Goal: Obtain resource: Download file/media

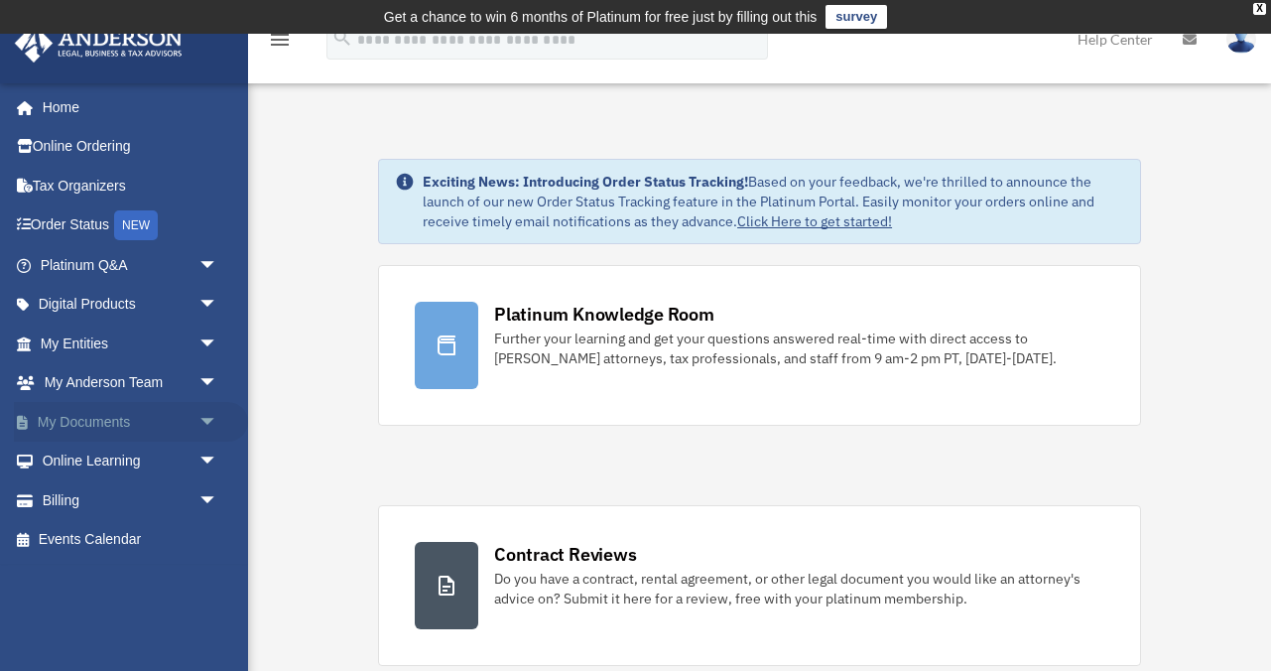
click at [206, 420] on span "arrow_drop_down" at bounding box center [218, 422] width 40 height 41
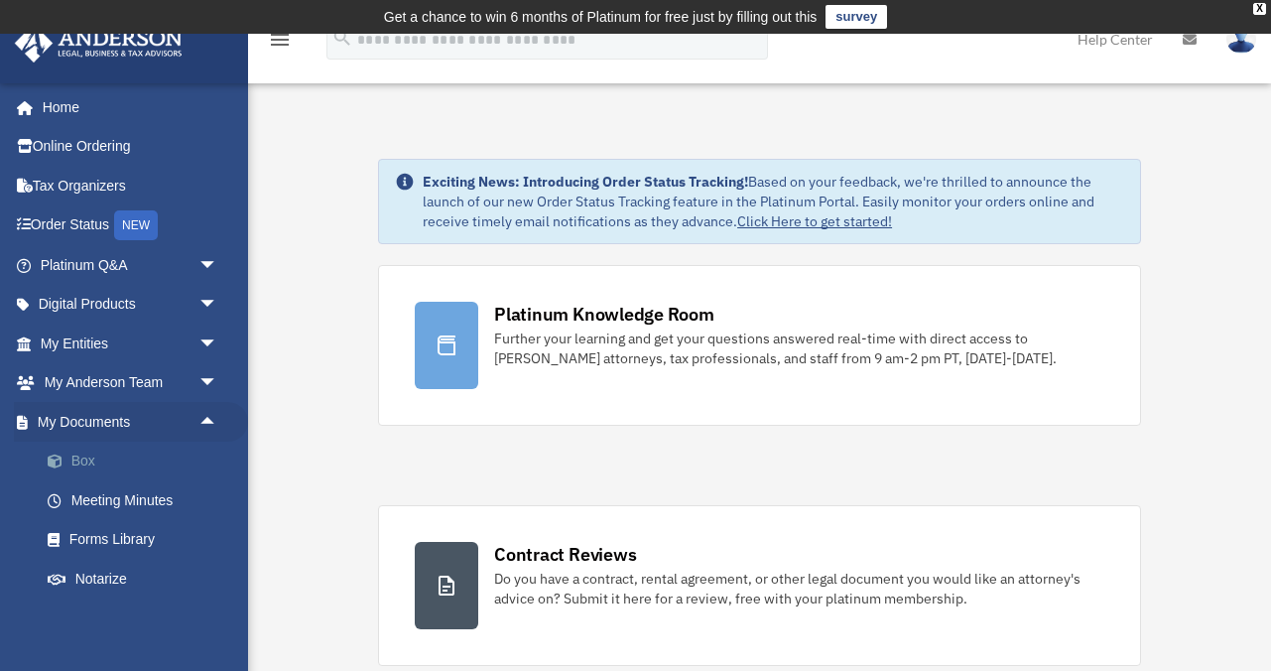
click at [79, 455] on link "Box" at bounding box center [138, 461] width 220 height 40
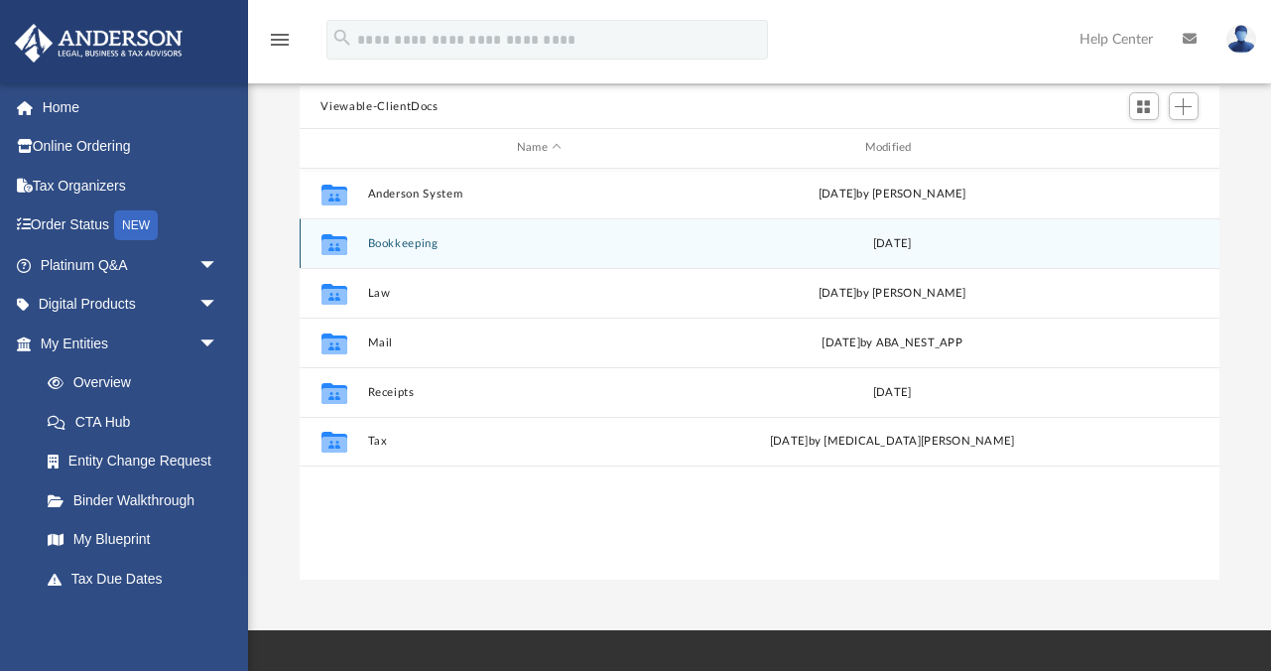
scroll to position [212, 0]
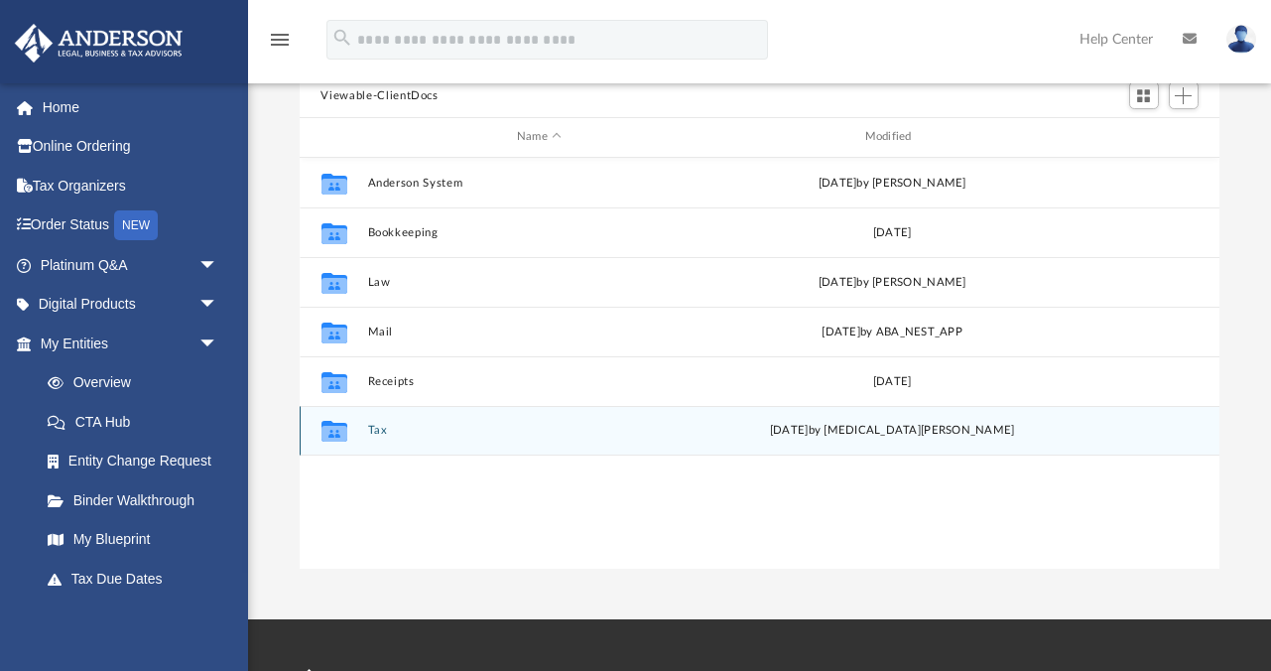
click at [614, 433] on button "Tax" at bounding box center [539, 430] width 344 height 13
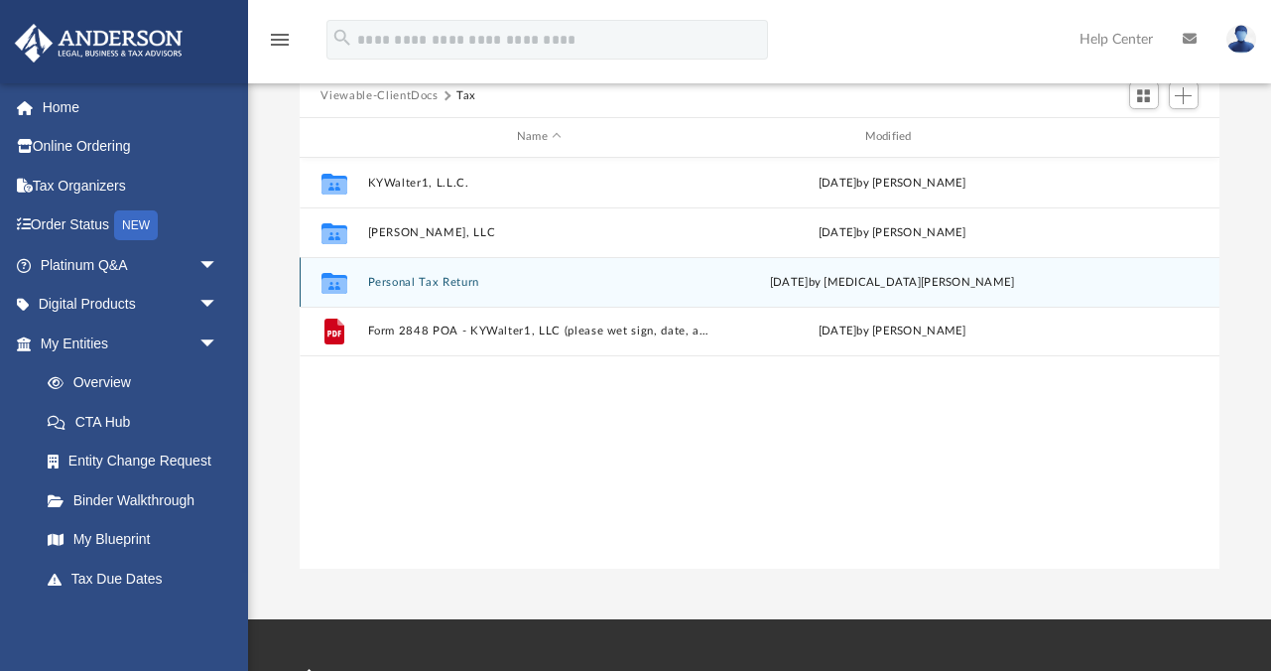
click at [398, 276] on button "Personal Tax Return" at bounding box center [539, 282] width 344 height 13
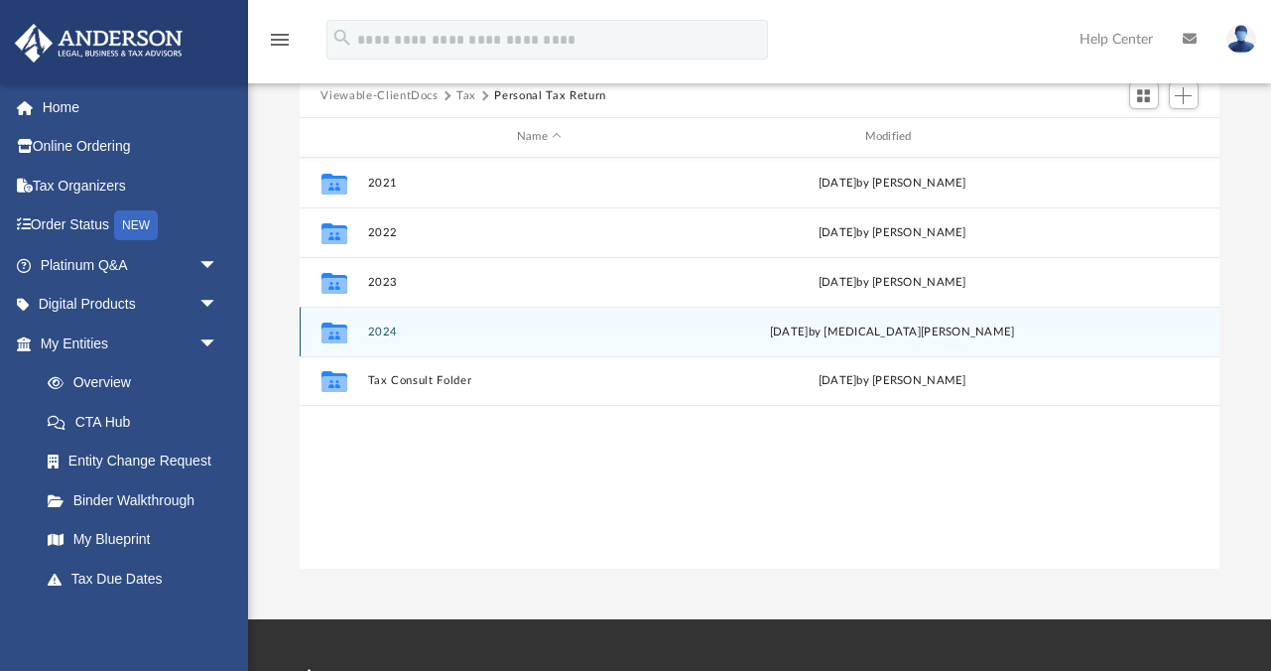
click at [329, 330] on icon "grid" at bounding box center [333, 331] width 26 height 21
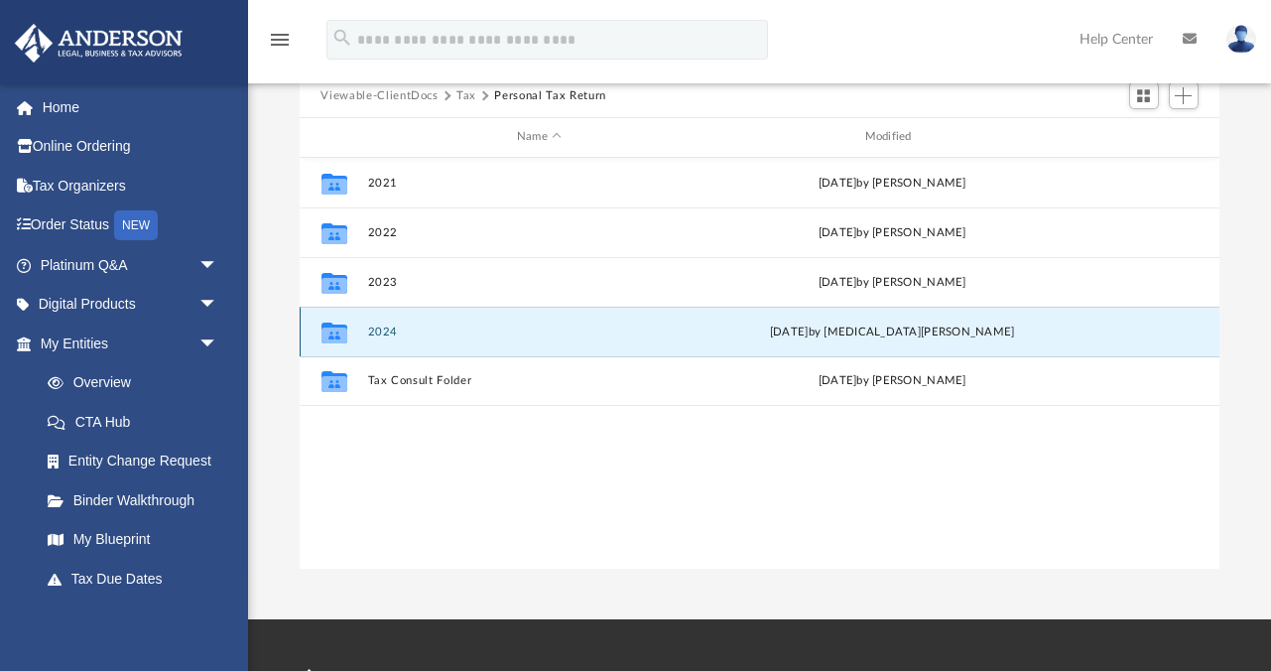
click at [388, 326] on button "2024" at bounding box center [539, 331] width 344 height 13
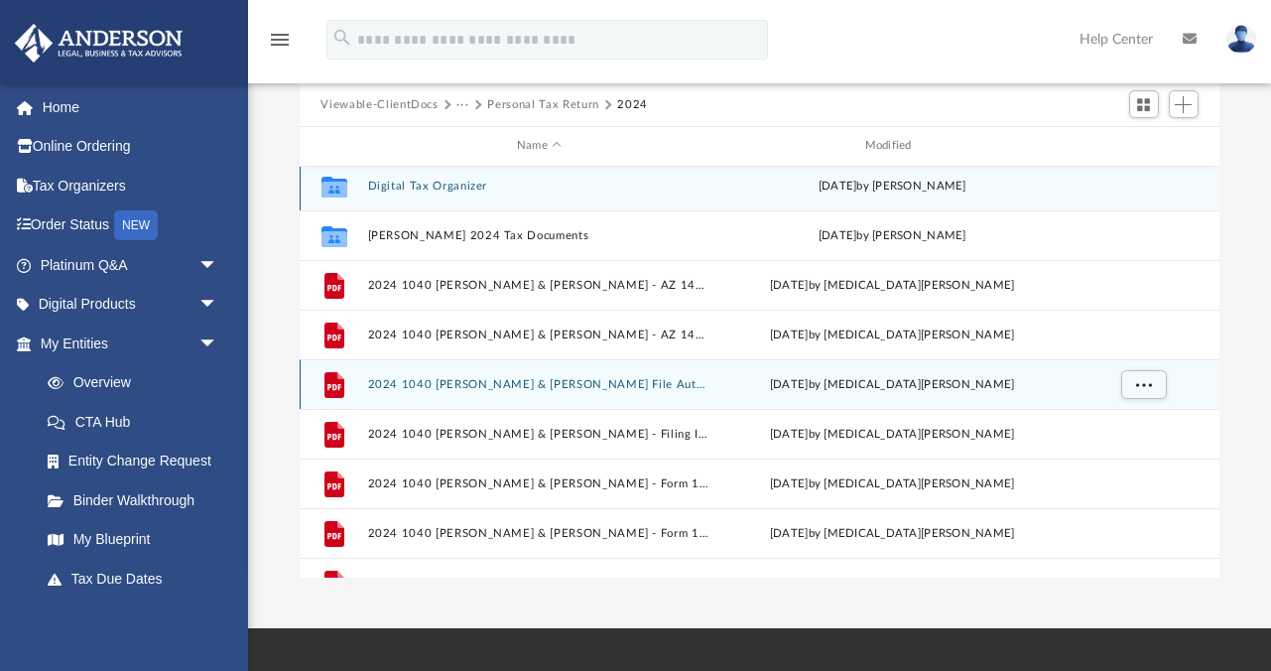
scroll to position [0, 0]
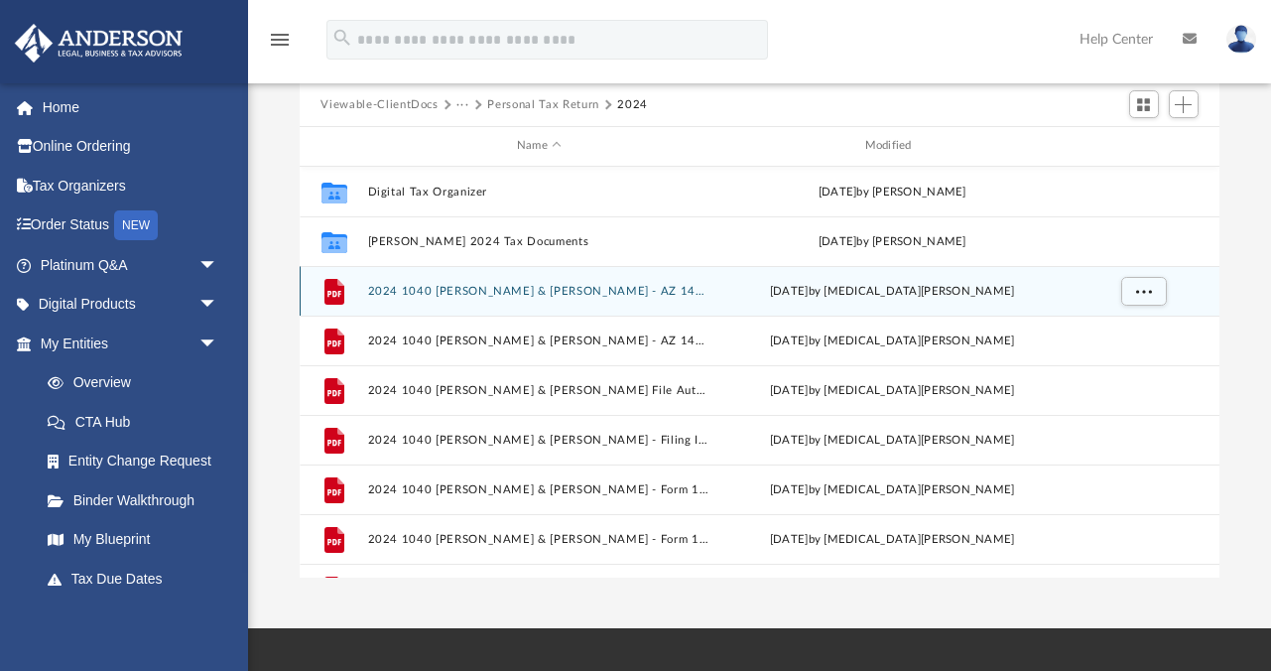
click at [338, 290] on icon "grid" at bounding box center [333, 293] width 14 height 6
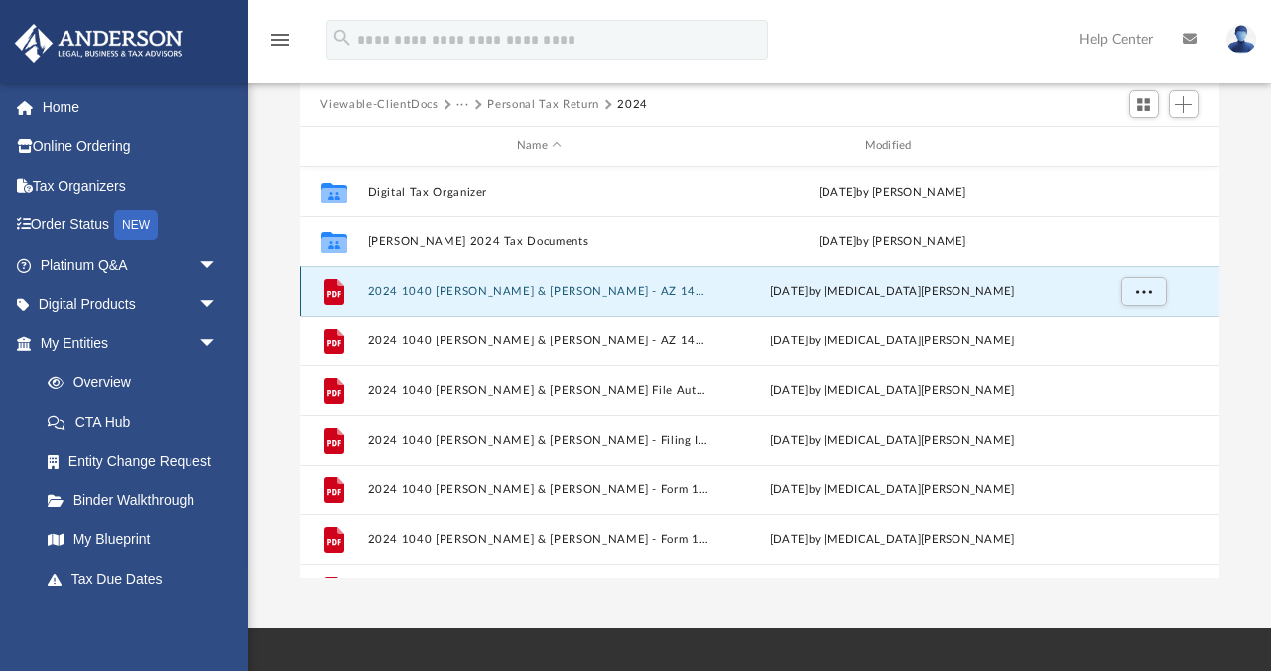
click at [414, 289] on button "2024 1040 [PERSON_NAME] & [PERSON_NAME] - AZ 140ES Payment Voucher.pdf" at bounding box center [539, 291] width 344 height 13
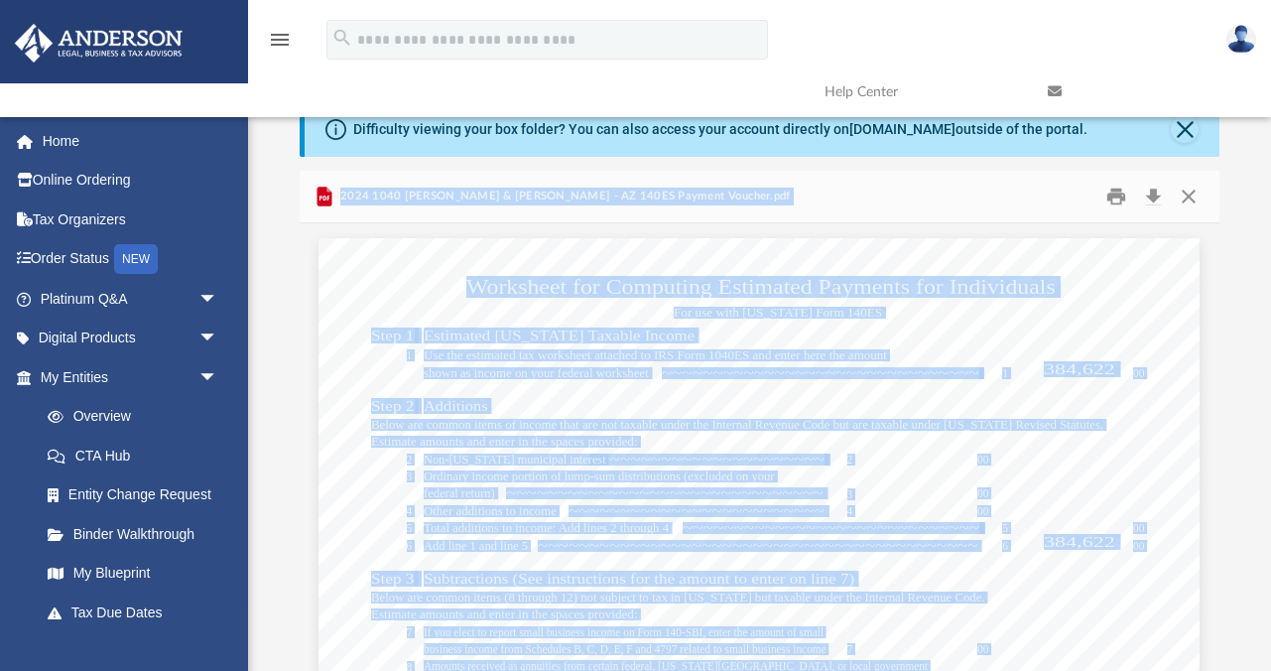
scroll to position [37, 0]
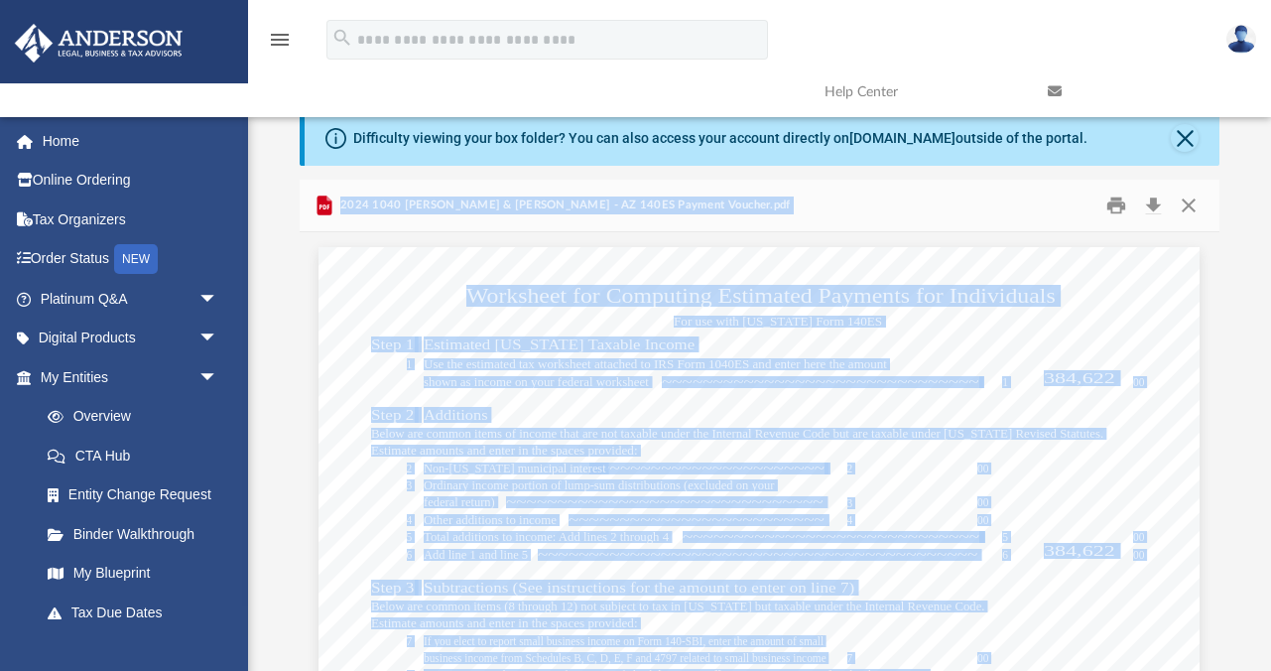
click at [280, 43] on icon "menu" at bounding box center [280, 40] width 24 height 24
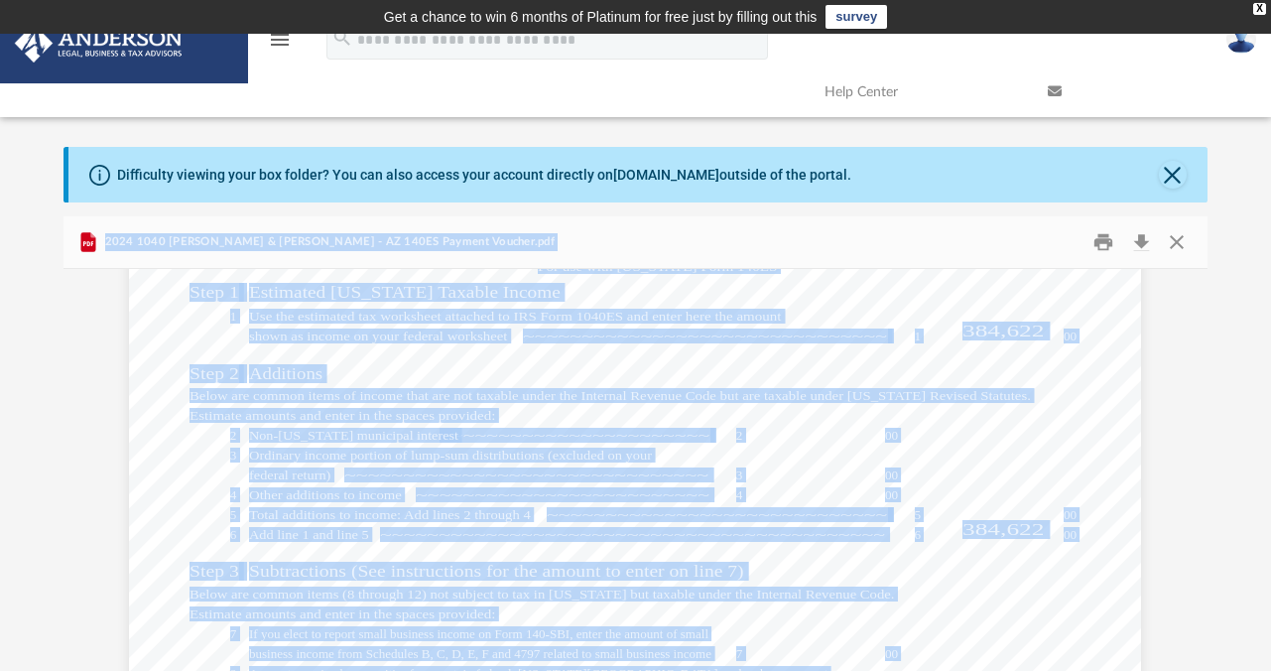
scroll to position [0, 0]
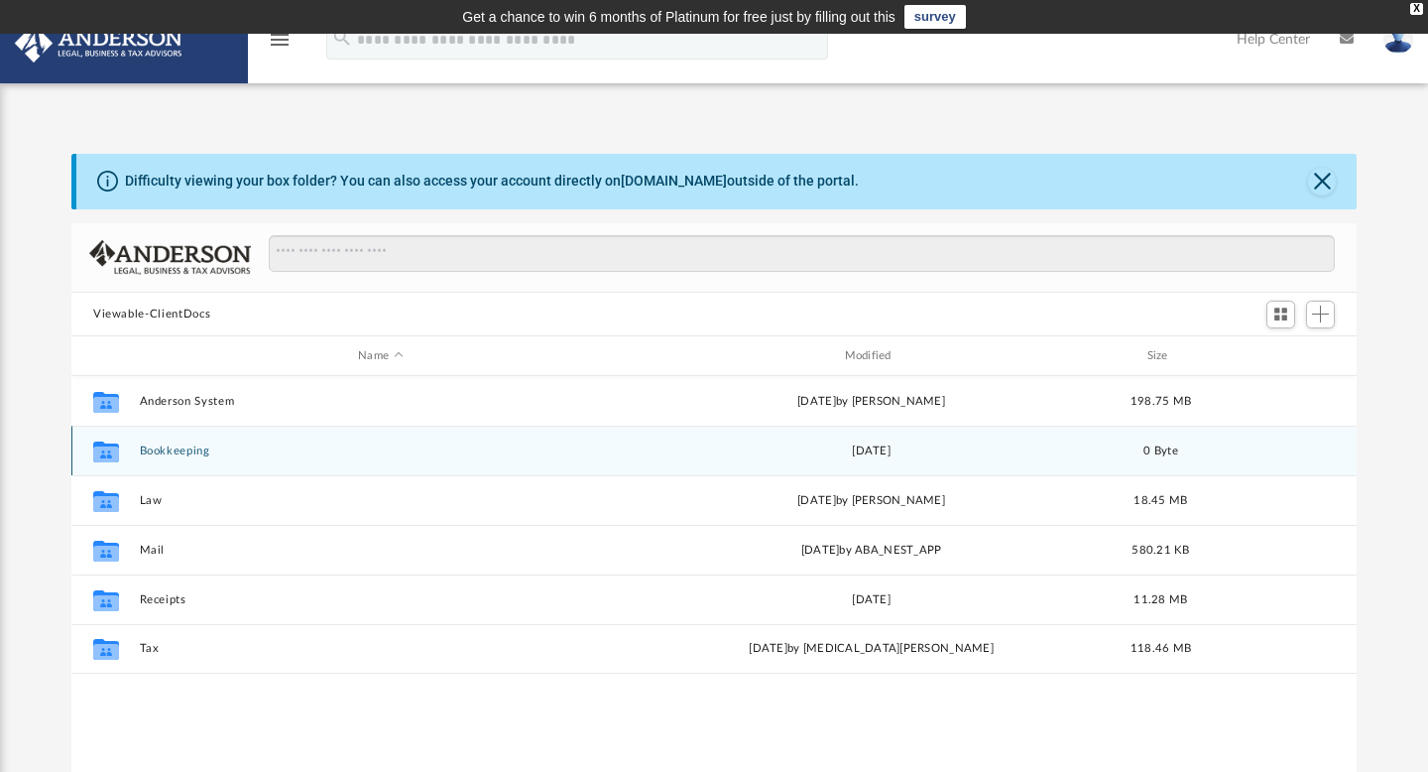
scroll to position [450, 1286]
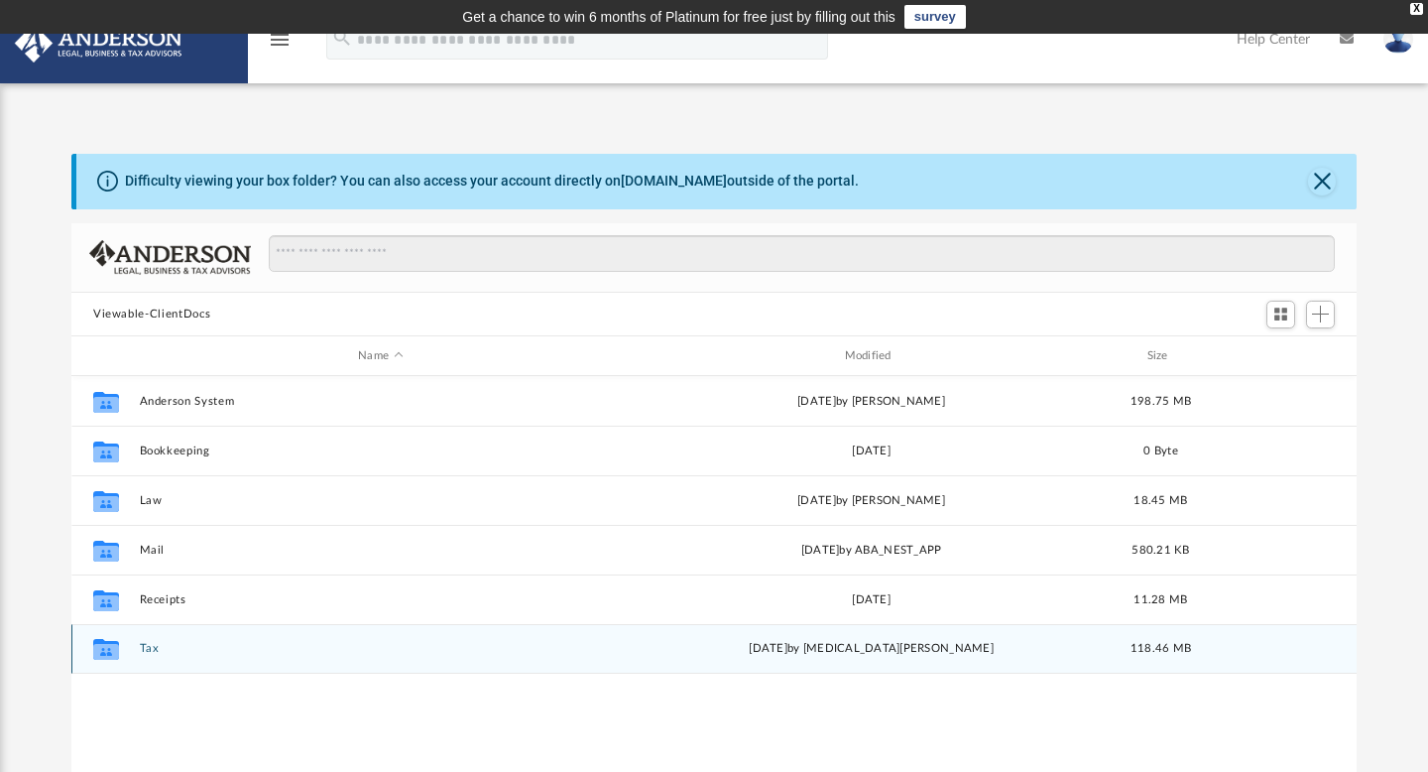
click at [103, 650] on icon "grid" at bounding box center [106, 652] width 26 height 16
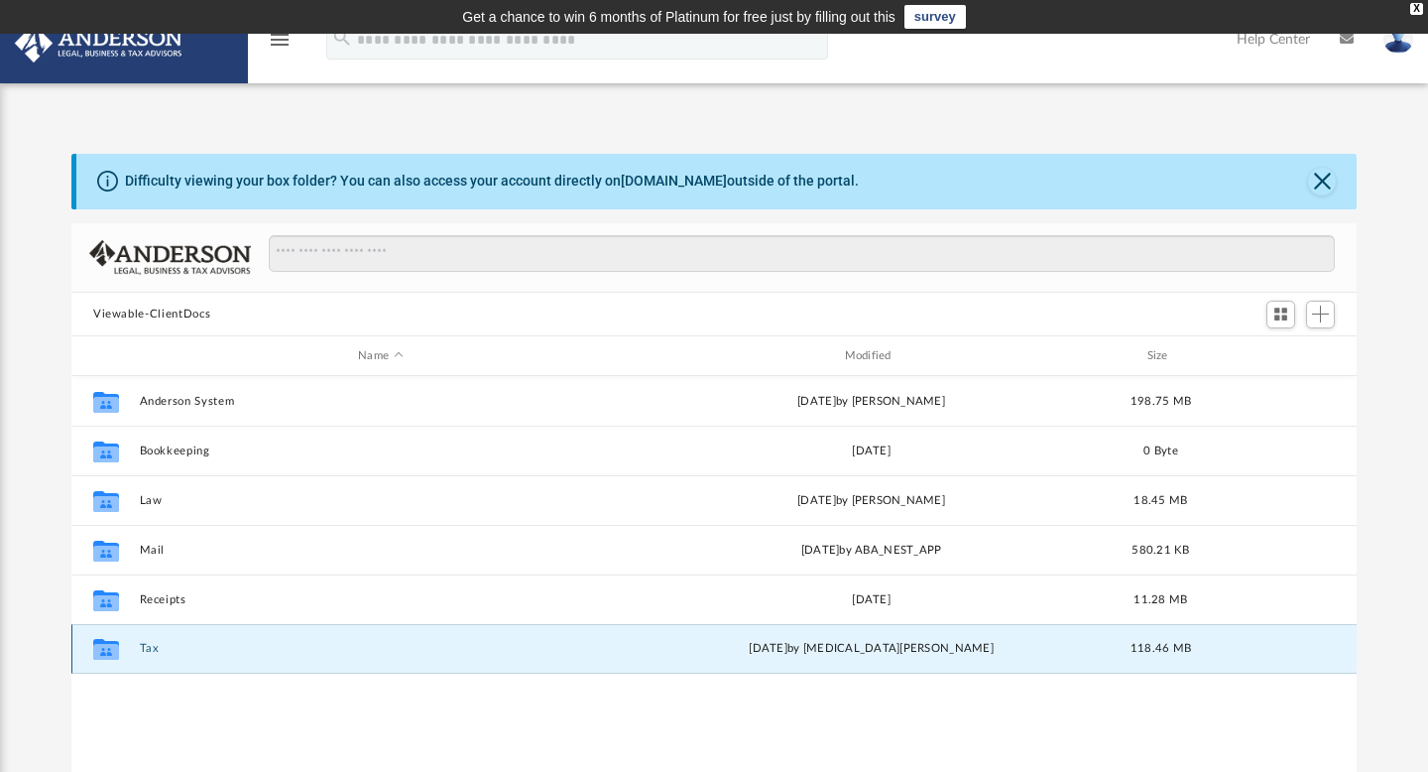
click at [148, 650] on button "Tax" at bounding box center [381, 649] width 482 height 13
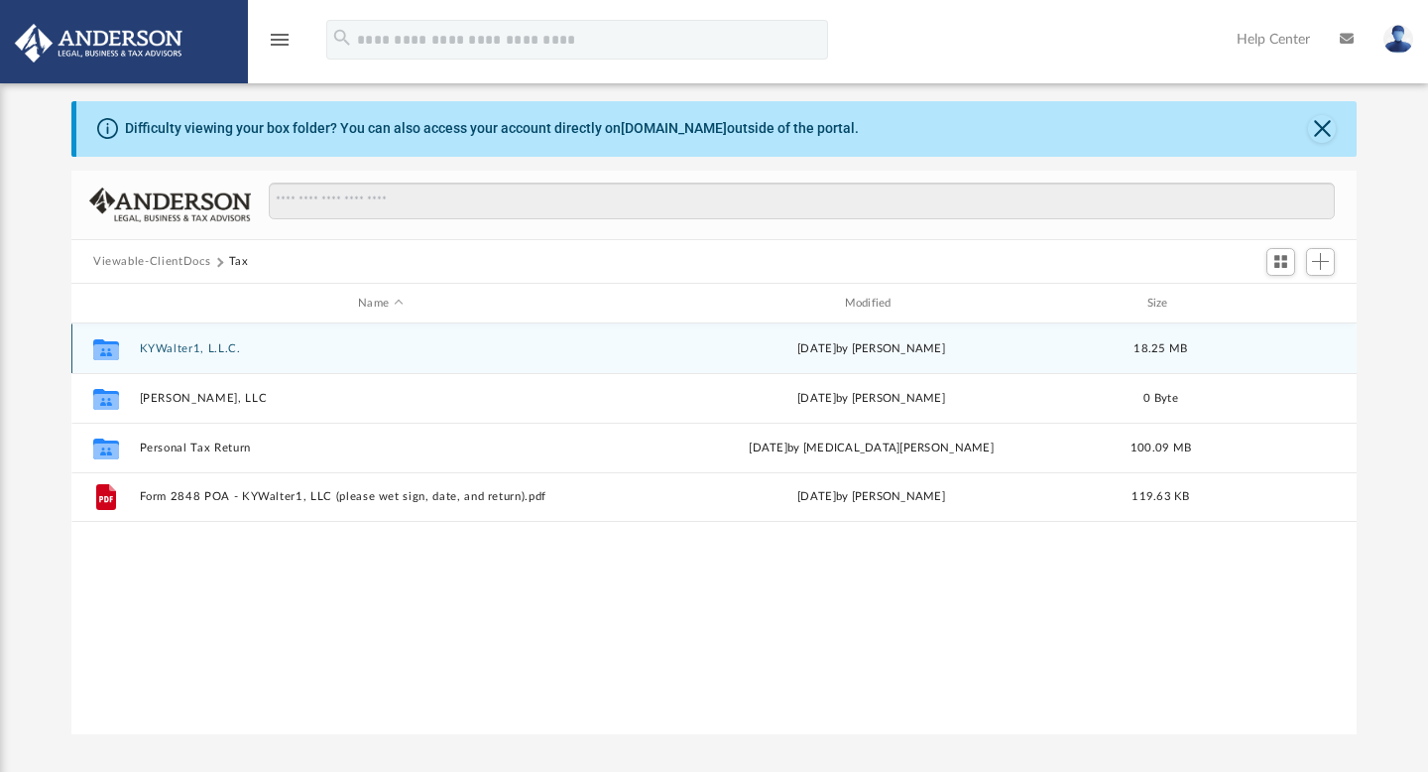
scroll to position [54, 0]
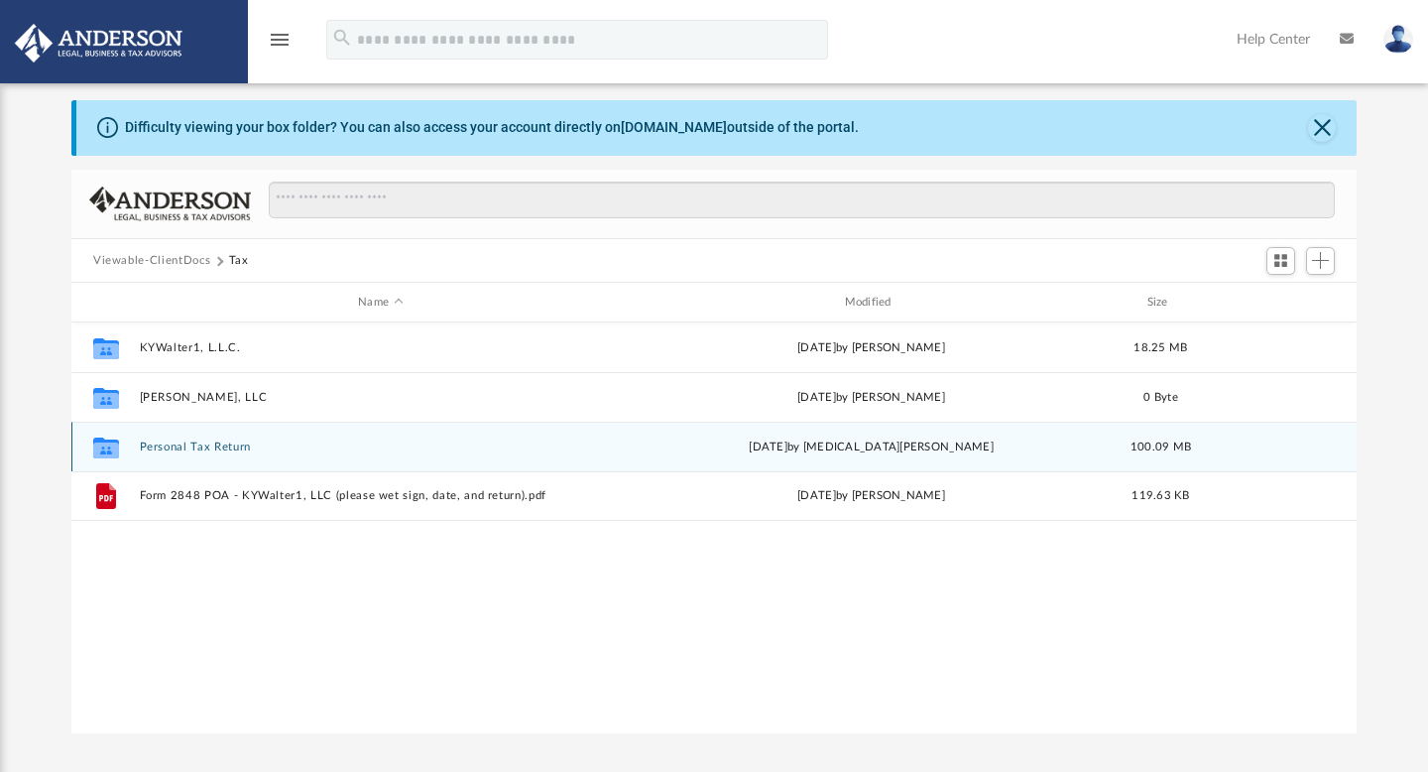
click at [106, 444] on icon "grid" at bounding box center [106, 450] width 26 height 16
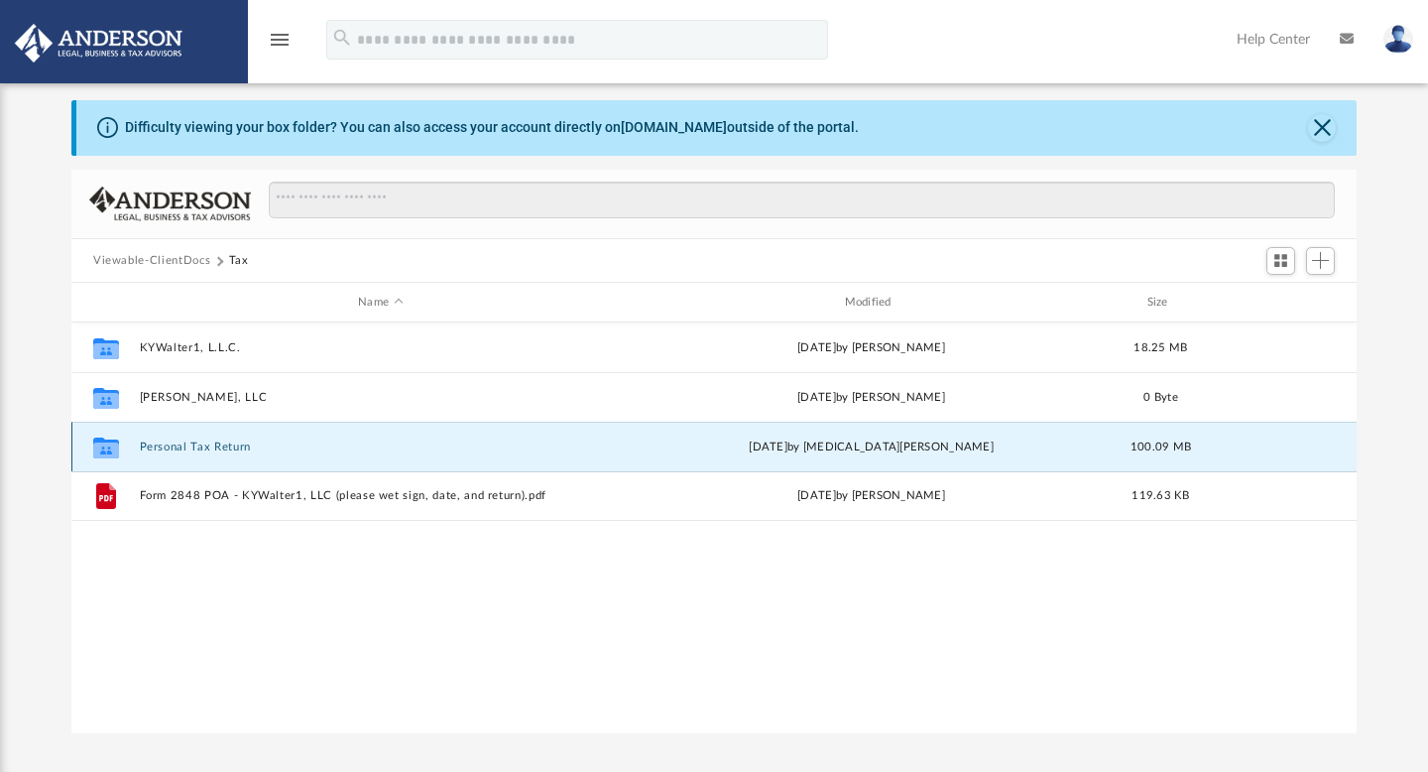
click at [182, 452] on div "Collaborated Folder Personal Tax Return Fri Oct 3 2025 by Nikita Patel 100.09 MB" at bounding box center [714, 447] width 1286 height 50
click at [211, 442] on button "Personal Tax Return" at bounding box center [381, 446] width 482 height 13
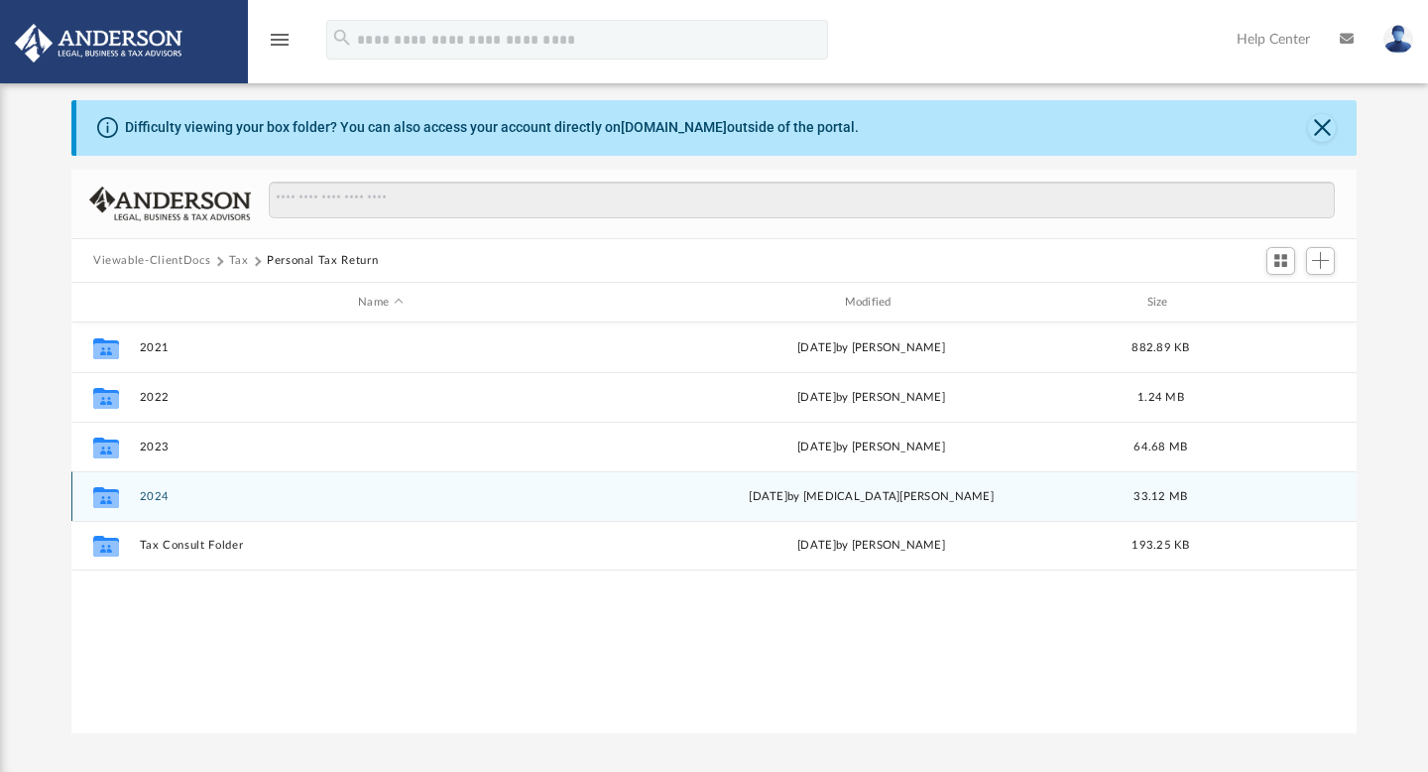
click at [151, 494] on button "2024" at bounding box center [381, 496] width 482 height 13
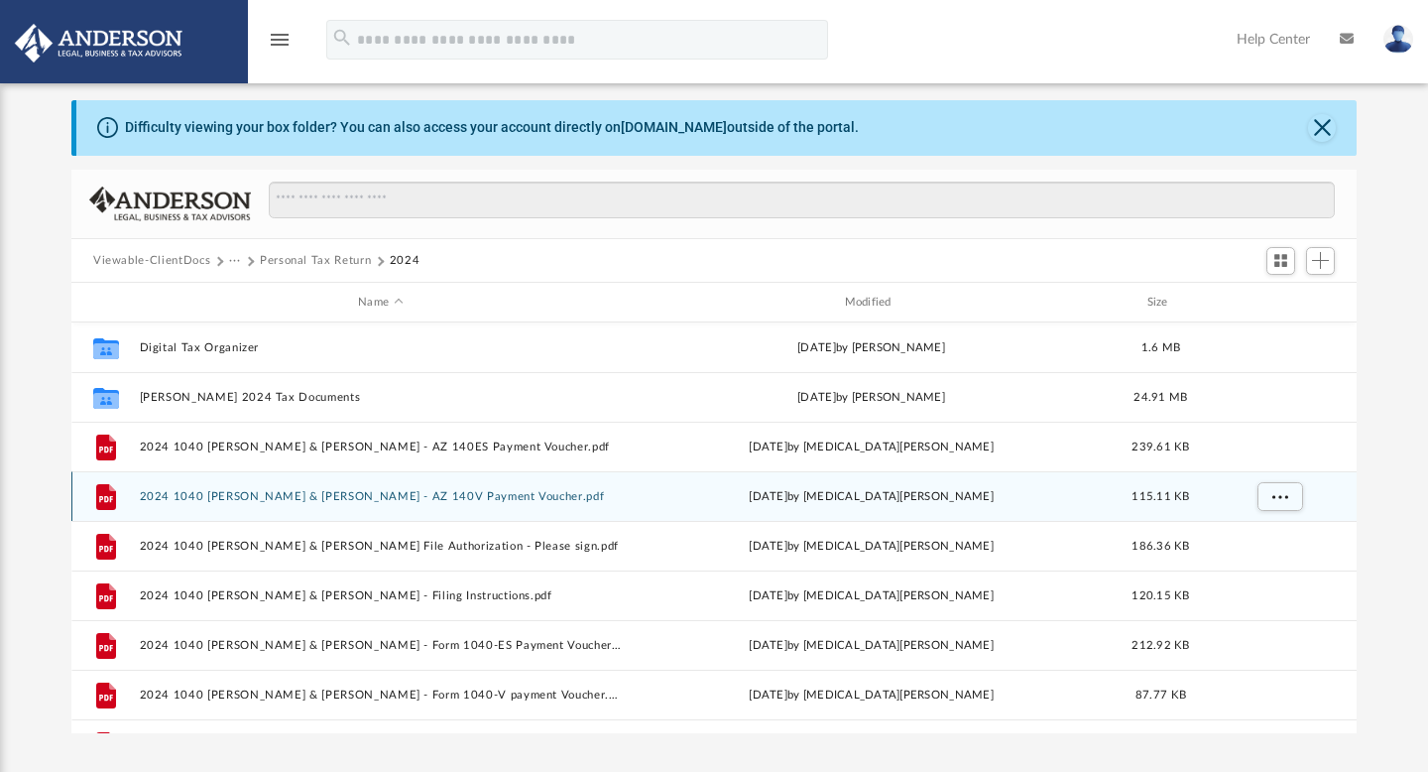
click at [334, 493] on button "2024 1040 [PERSON_NAME] & [PERSON_NAME] - AZ 140V Payment Voucher.pdf" at bounding box center [381, 496] width 482 height 13
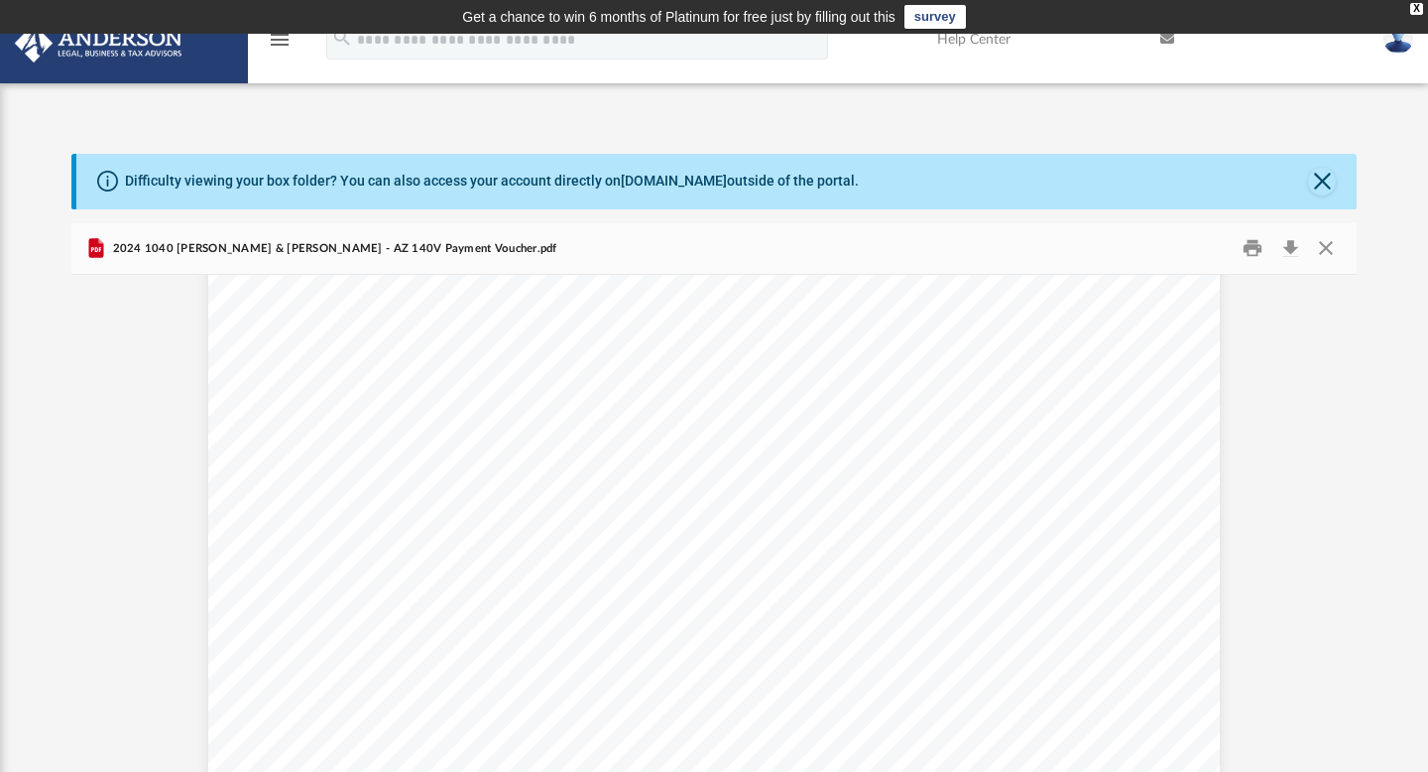
scroll to position [0, 0]
click at [95, 529] on button "Preview" at bounding box center [93, 531] width 44 height 56
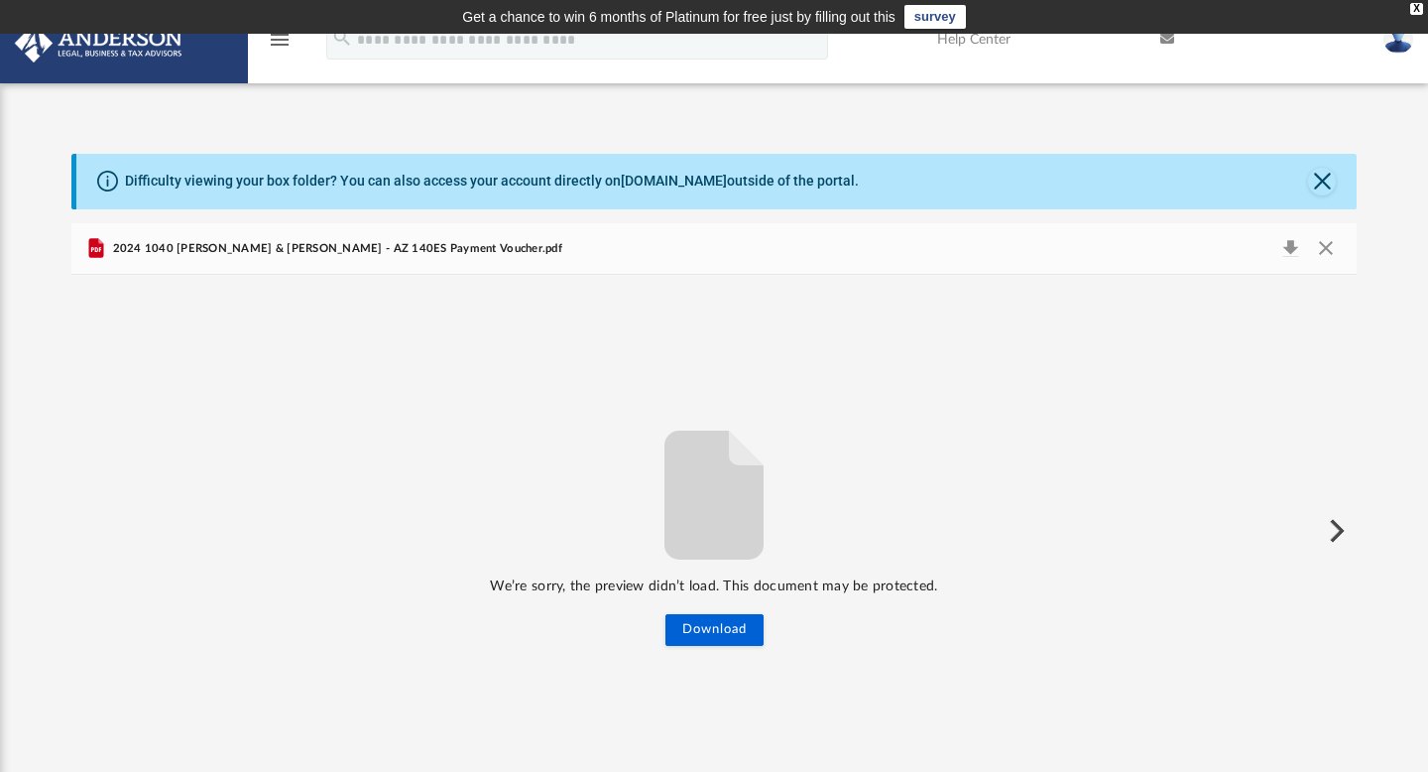
scroll to position [15, 0]
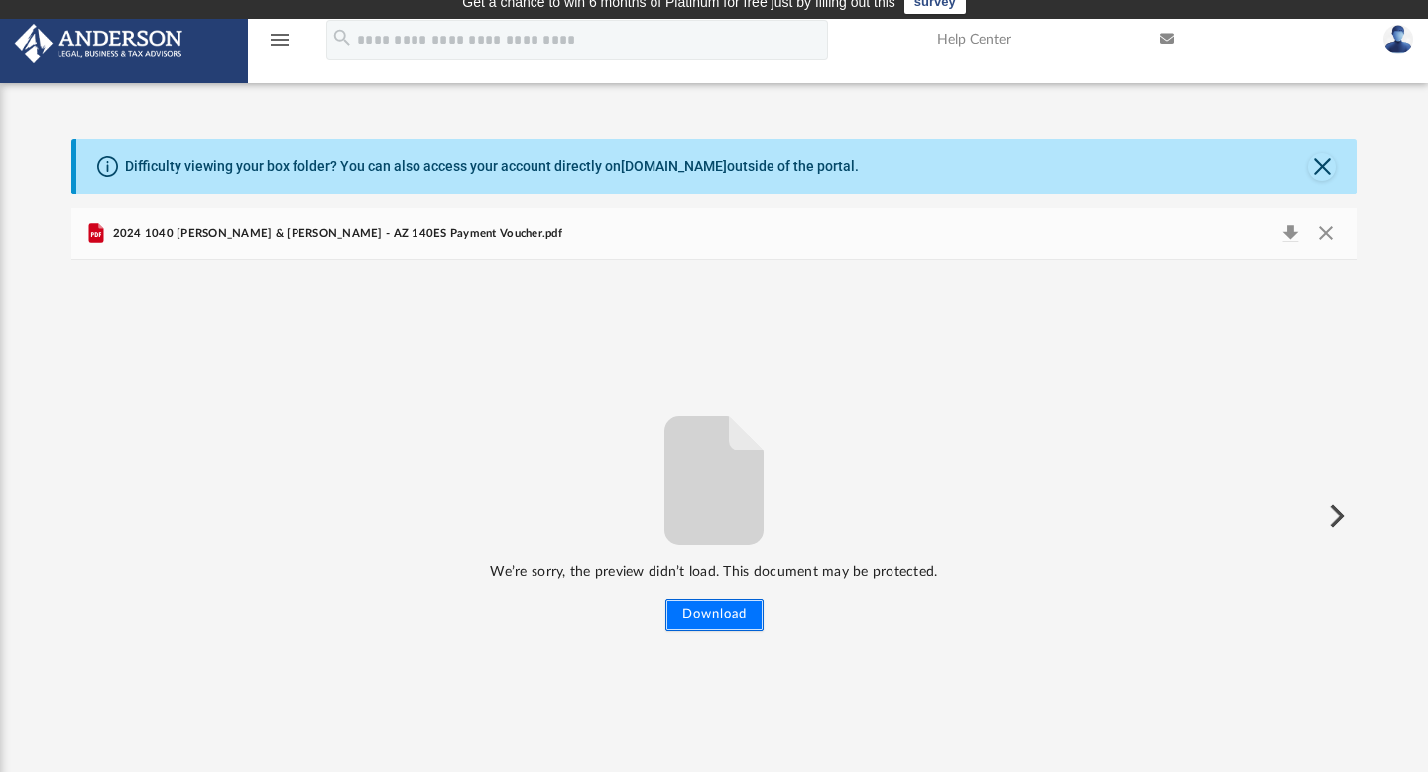
click at [703, 614] on button "Download" at bounding box center [715, 615] width 98 height 32
click at [1345, 512] on button "Preview" at bounding box center [1335, 516] width 44 height 56
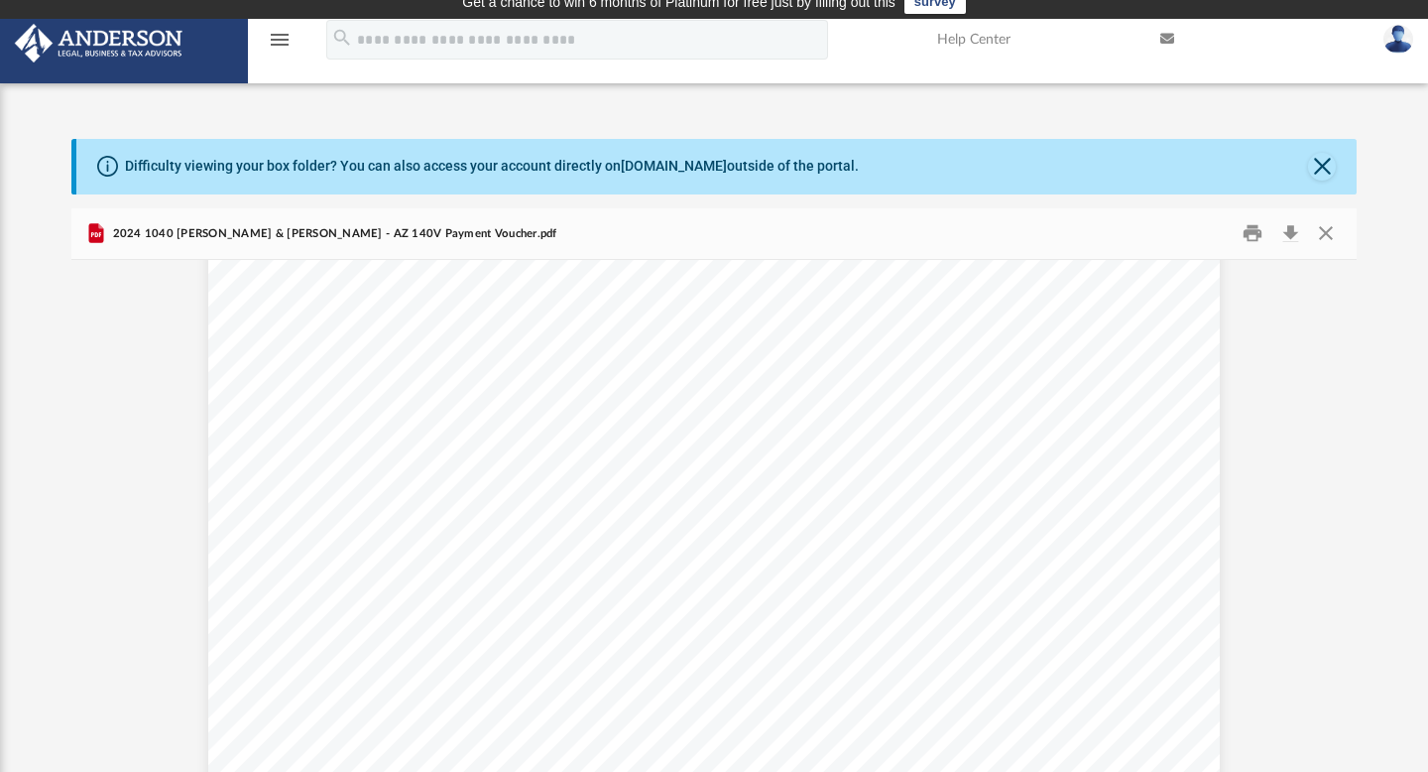
scroll to position [299, 0]
click at [1338, 517] on button "Preview" at bounding box center [1335, 516] width 44 height 56
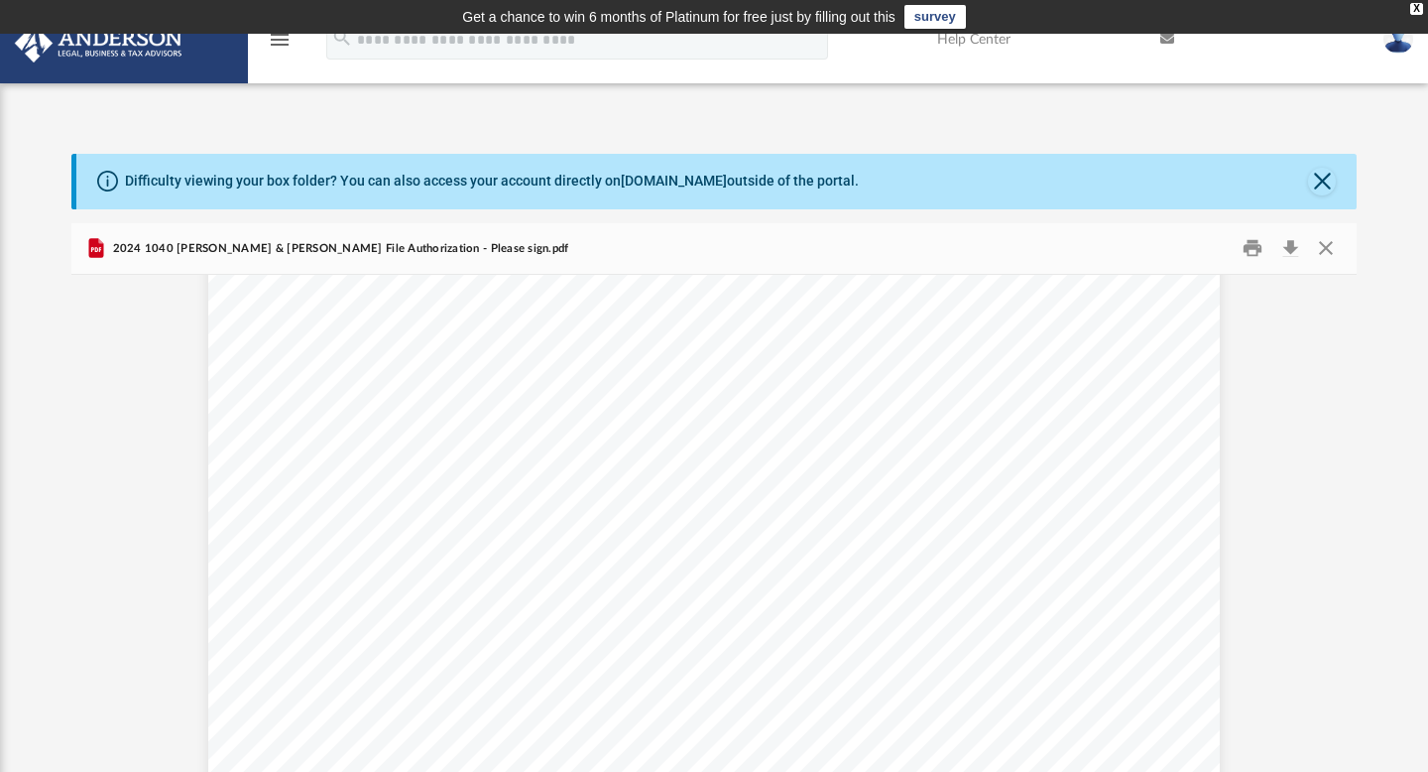
scroll to position [0, 0]
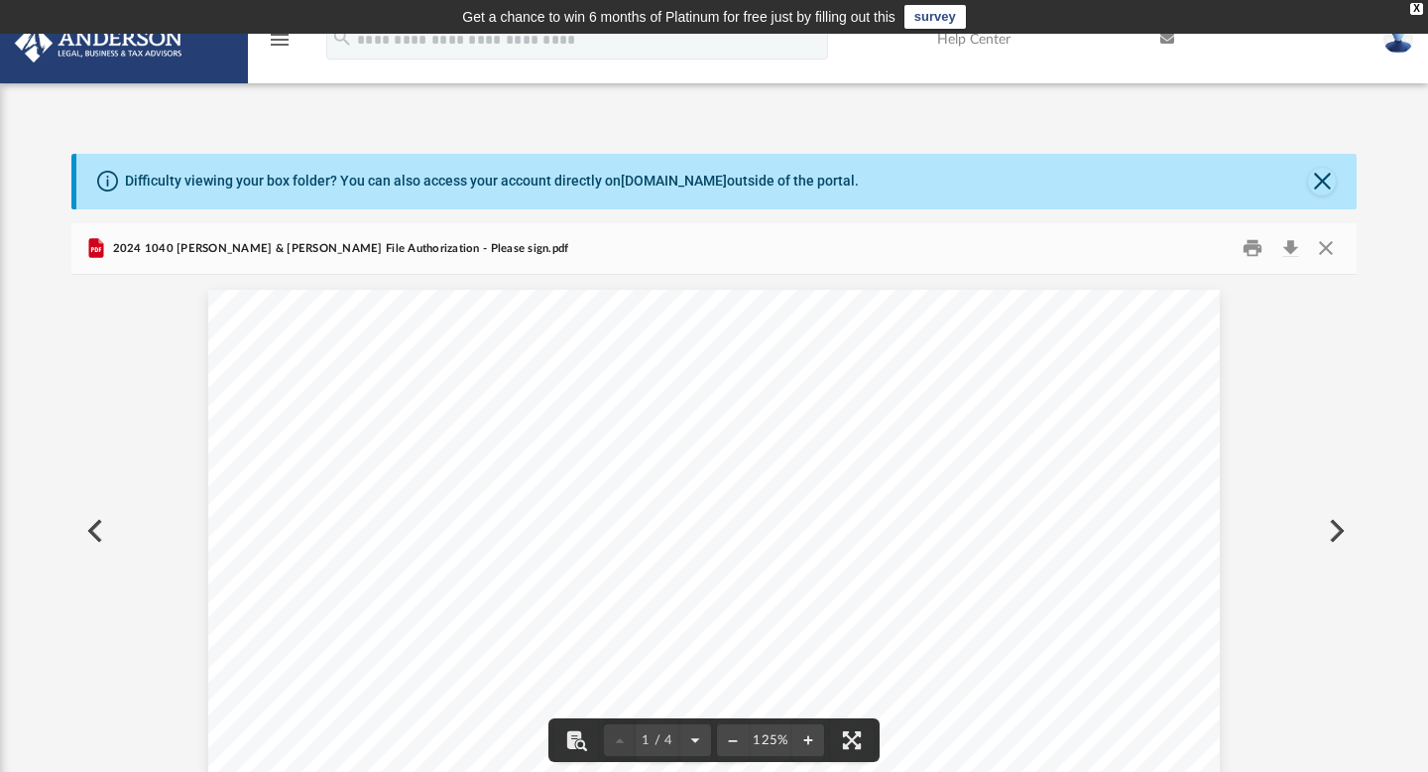
click at [1344, 529] on button "Preview" at bounding box center [1335, 531] width 44 height 56
click at [1344, 524] on button "Preview" at bounding box center [1335, 531] width 44 height 56
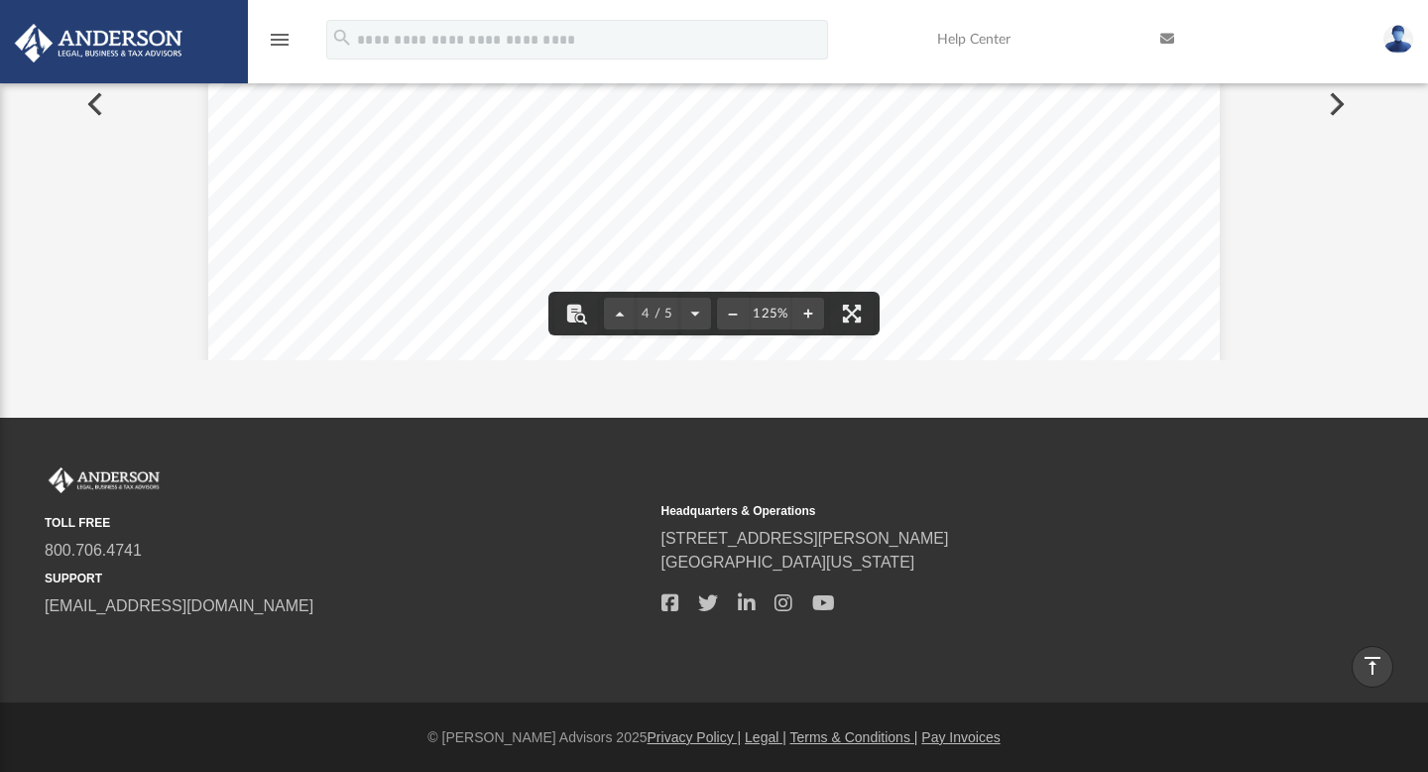
scroll to position [4632, 0]
click at [1341, 101] on button "Preview" at bounding box center [1335, 104] width 44 height 56
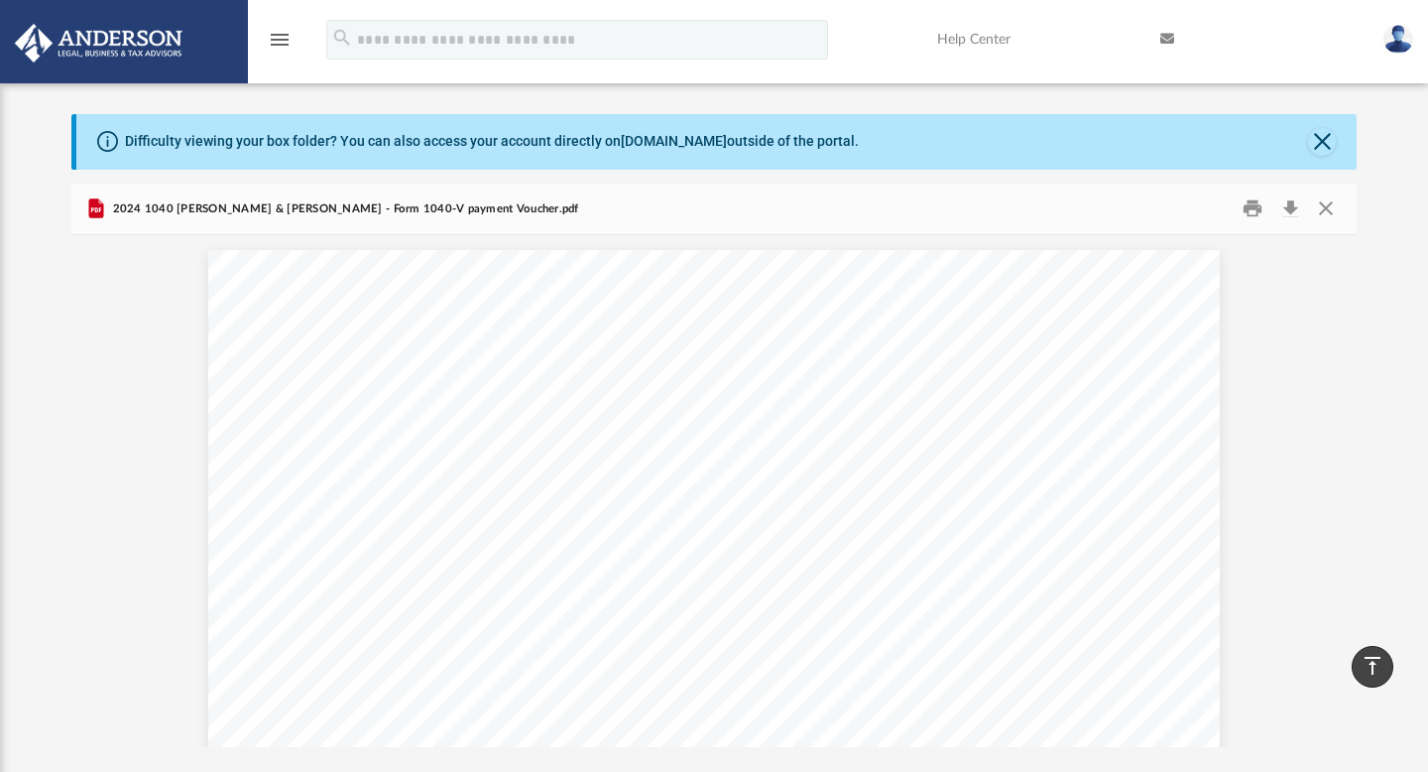
scroll to position [0, 0]
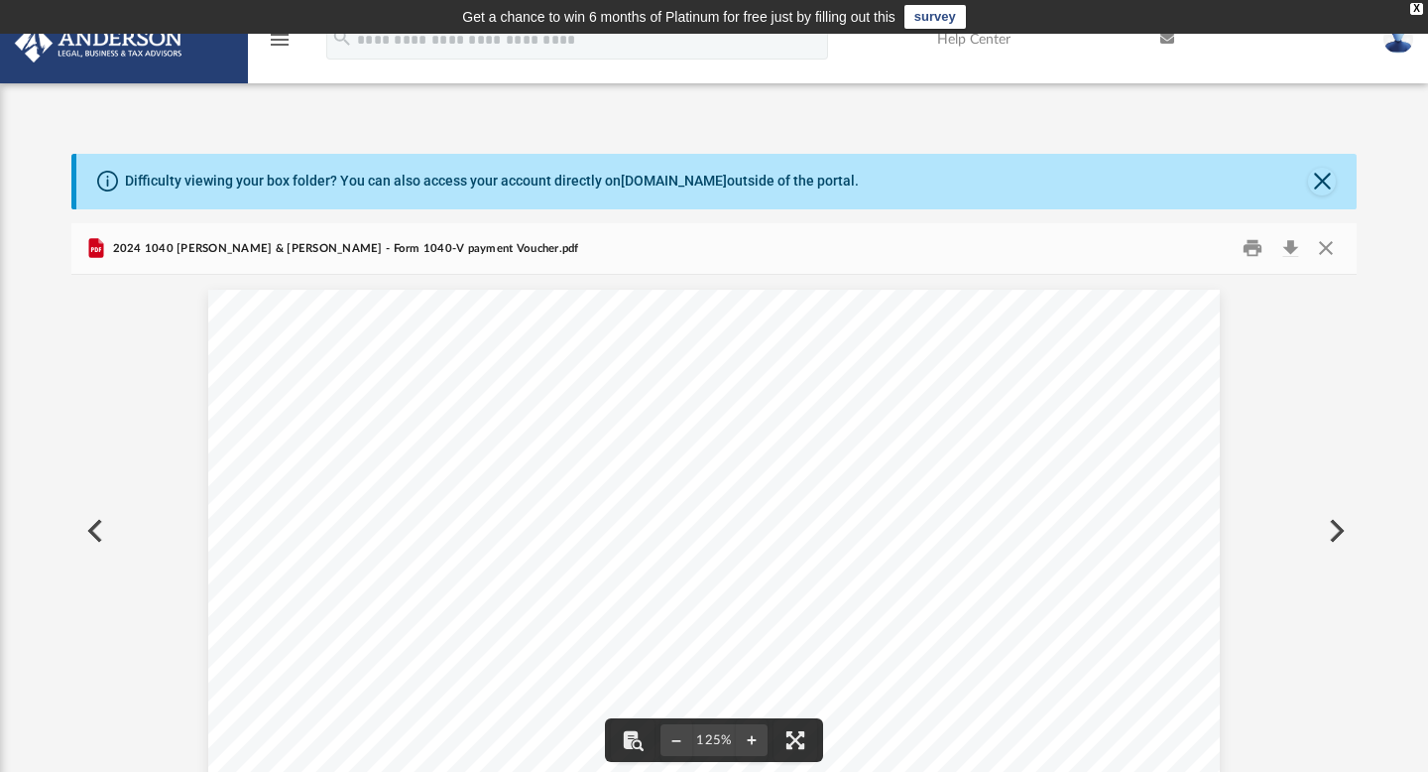
click at [1340, 527] on button "Preview" at bounding box center [1335, 531] width 44 height 56
click at [1340, 530] on button "Preview" at bounding box center [1335, 531] width 44 height 56
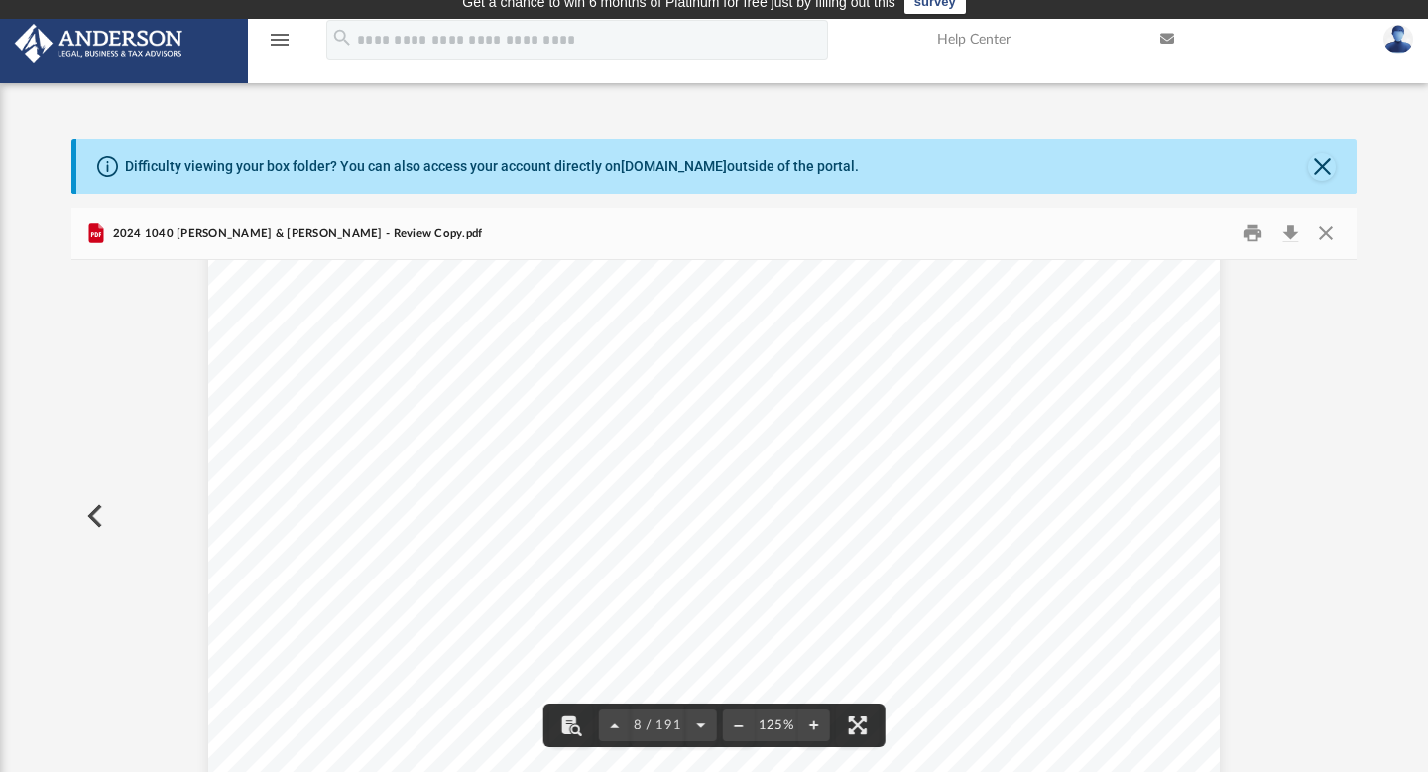
scroll to position [9514, 0]
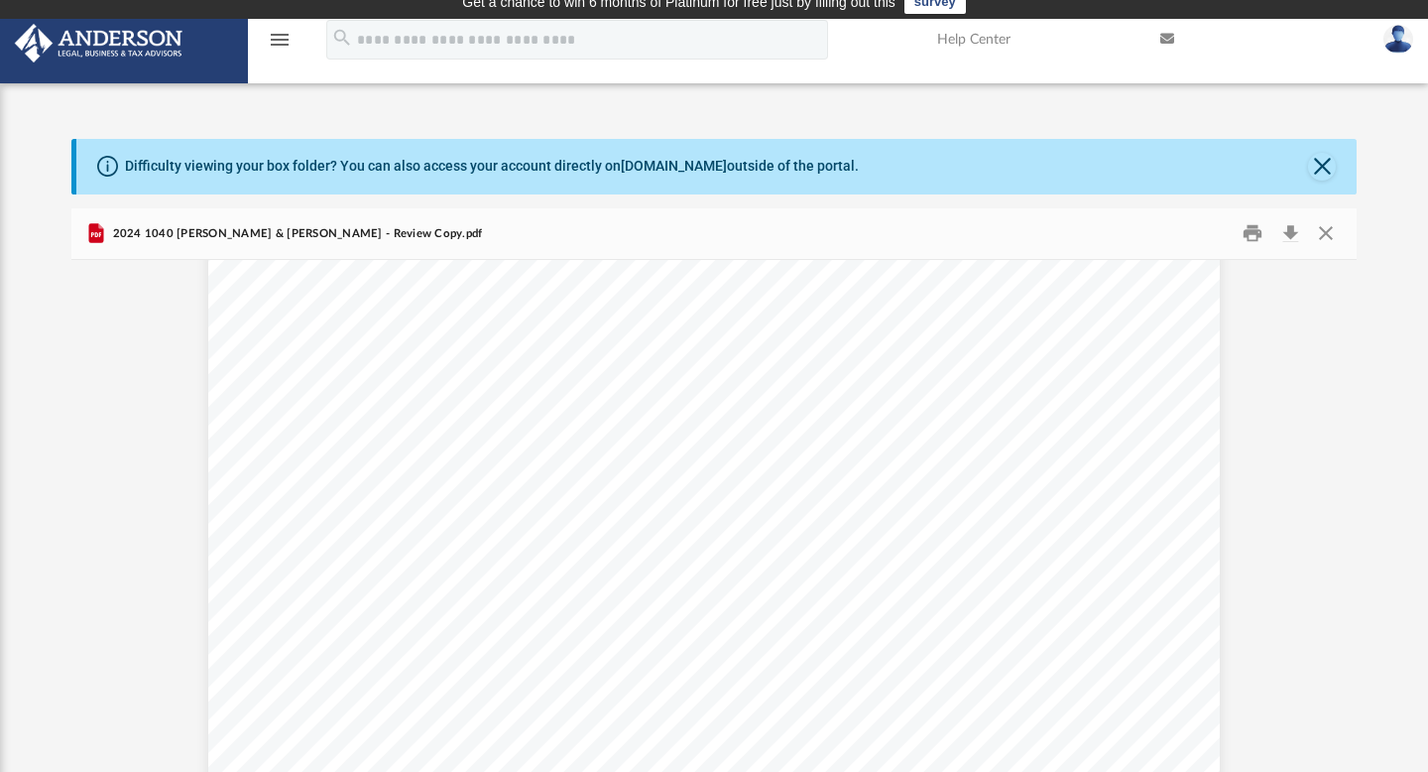
scroll to position [10783, 0]
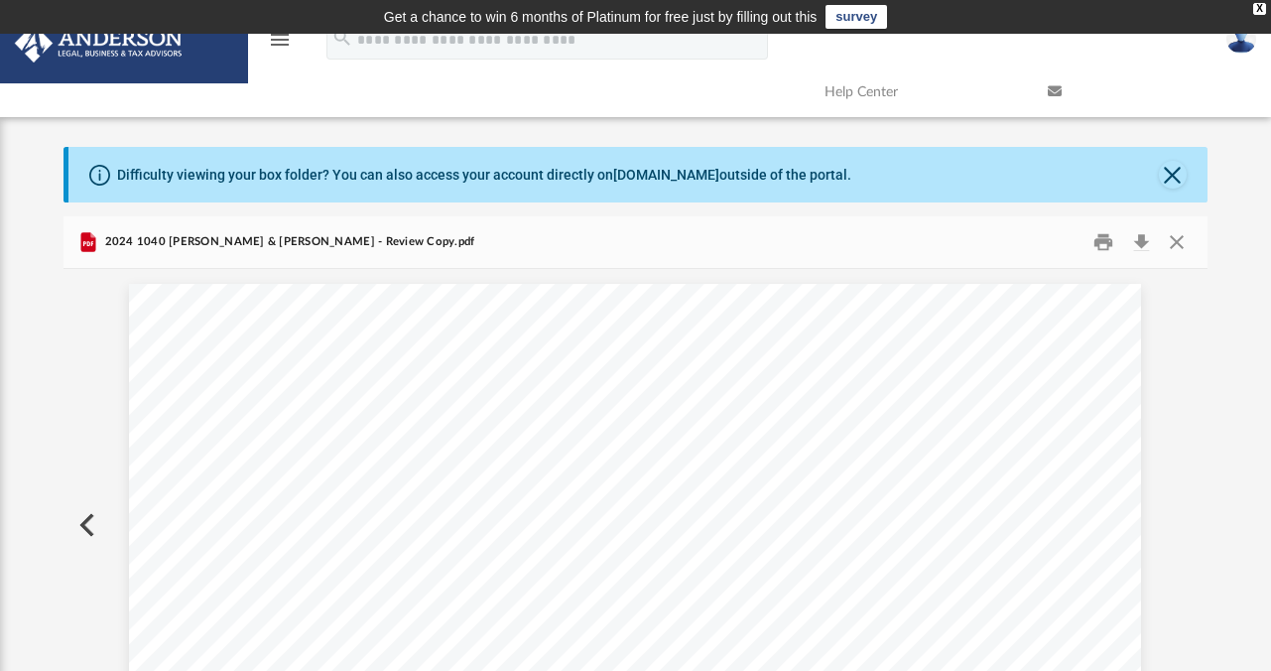
scroll to position [450, 1144]
click at [1101, 241] on button "Print" at bounding box center [1104, 242] width 40 height 31
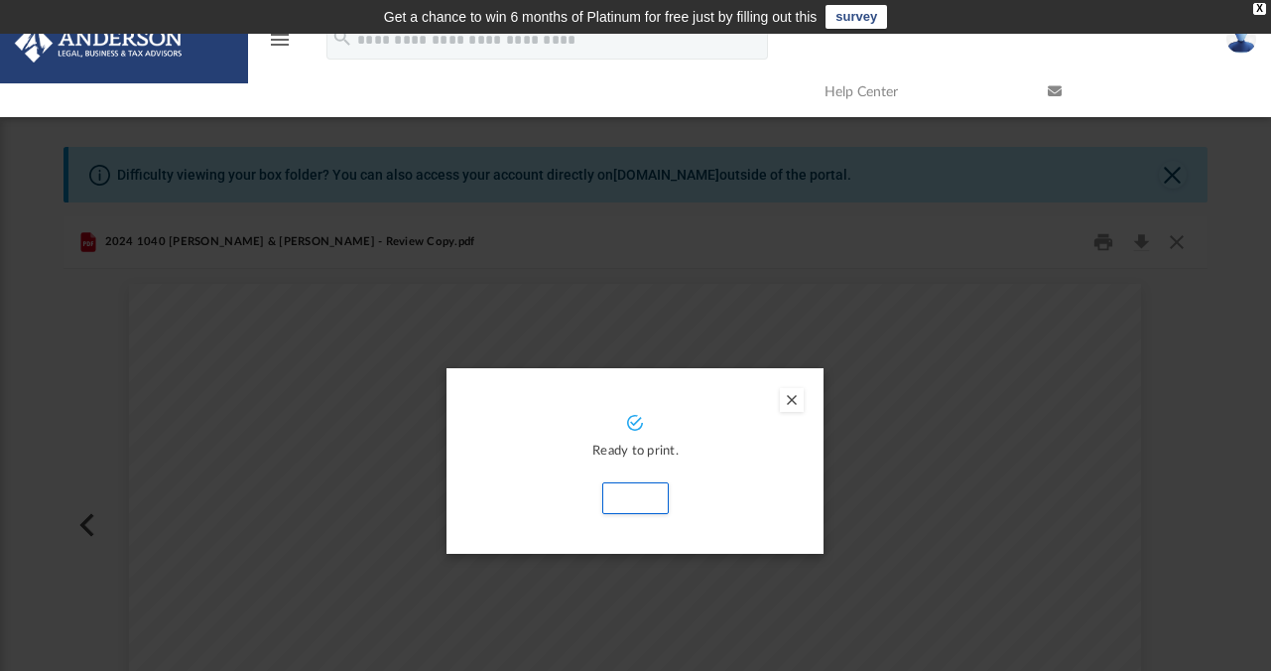
click at [773, 474] on div "Ready to print. Print" at bounding box center [634, 465] width 337 height 100
click at [635, 495] on button "Print" at bounding box center [635, 498] width 66 height 32
